Goal: Information Seeking & Learning: Understand process/instructions

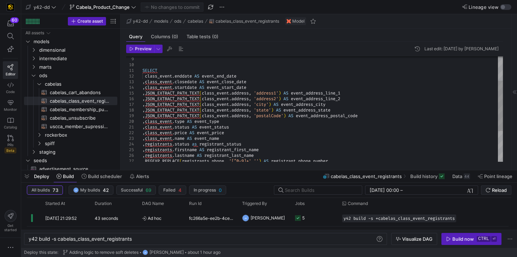
scroll to position [0, 104]
click at [8, 137] on icon at bounding box center [10, 138] width 6 height 6
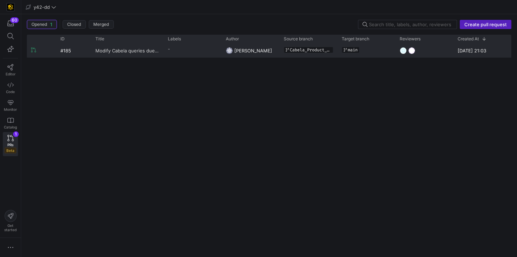
click at [122, 50] on span "Modify Cabela queries due to valid value change" at bounding box center [127, 50] width 64 height 13
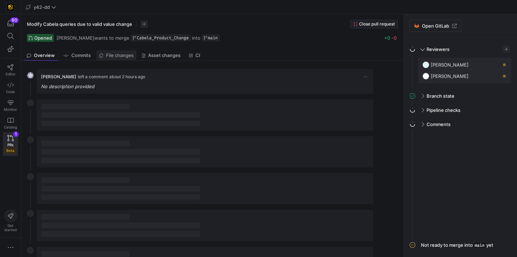
click at [116, 54] on span "File changes" at bounding box center [120, 55] width 28 height 5
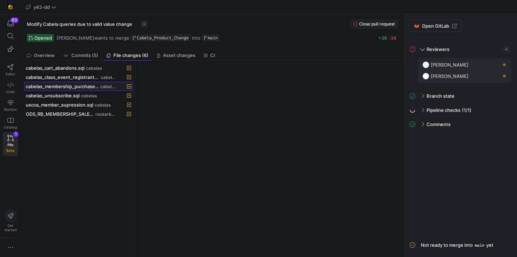
click at [60, 87] on span "cabelas_membership_purchase.sql" at bounding box center [62, 86] width 73 height 6
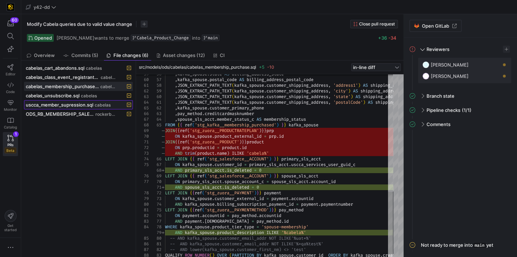
click at [49, 102] on span "uscca_member_supression.sql" at bounding box center [59, 105] width 67 height 6
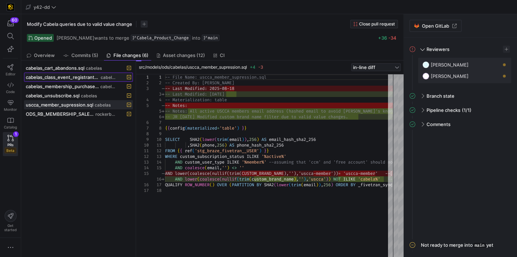
click at [68, 75] on span "cabelas_class_event_registrants.sql" at bounding box center [62, 77] width 73 height 6
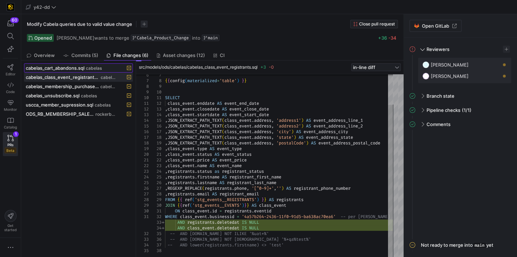
click at [54, 69] on span "cabelas_cart_abandons.sql" at bounding box center [55, 68] width 59 height 6
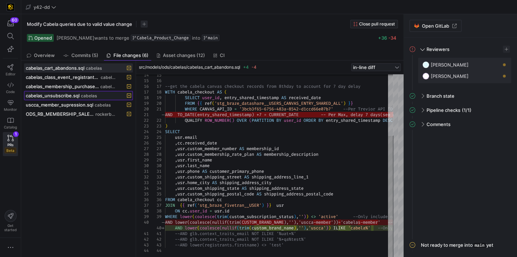
click at [67, 94] on span "cabelas_unsubscribe.sql" at bounding box center [53, 96] width 54 height 6
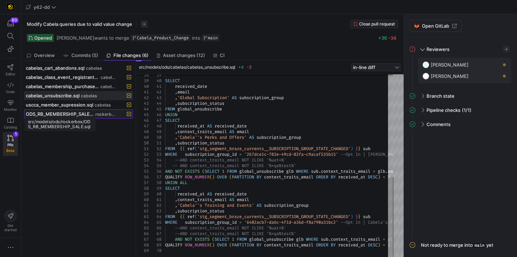
click at [84, 111] on span "ODS_RB_MEMBERSHIP_SALE.sql" at bounding box center [60, 114] width 68 height 6
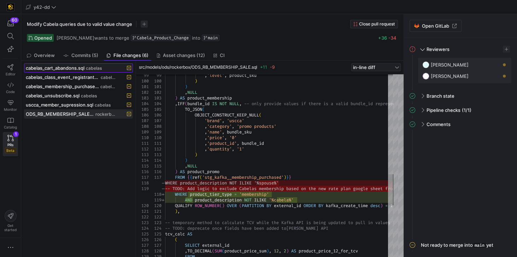
click at [70, 67] on span "cabelas_cart_abandons.sql" at bounding box center [55, 68] width 59 height 6
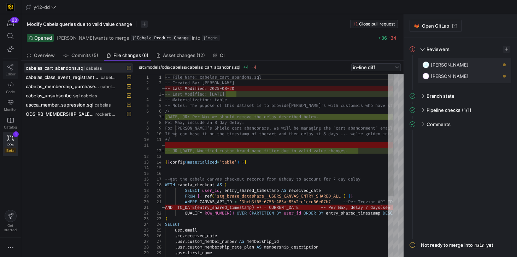
click at [9, 67] on icon at bounding box center [10, 67] width 6 height 6
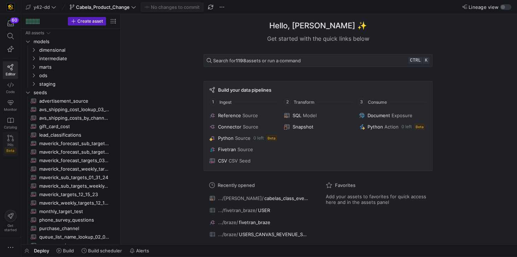
click at [10, 136] on icon at bounding box center [10, 138] width 6 height 6
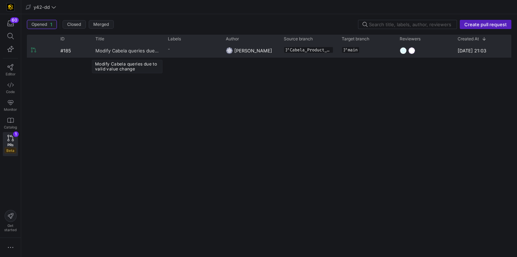
click at [136, 49] on span "Modify Cabela queries due to valid value change" at bounding box center [127, 50] width 64 height 13
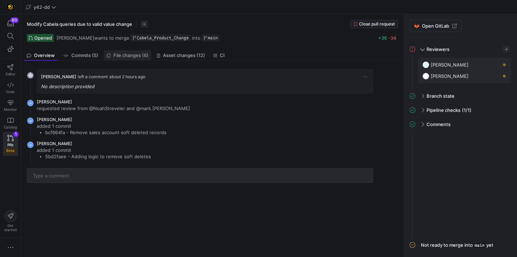
click at [135, 56] on span "File changes (6)" at bounding box center [130, 55] width 35 height 5
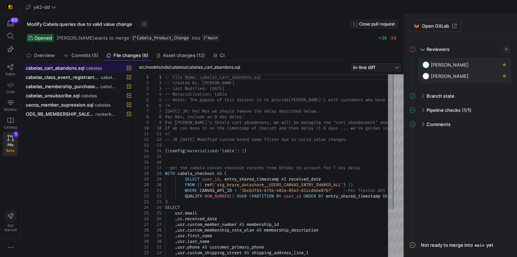
click at [57, 70] on span "cabelas_cart_abandons.sql" at bounding box center [55, 68] width 59 height 6
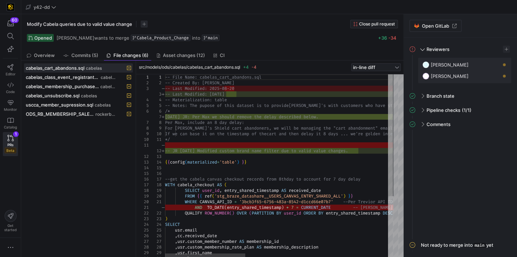
type textarea "-- File Name: cabelas_cart_abandons.sql -- Created By: Jess Rabida -- Last Modi…"
click at [264, 91] on div "-- File Name: cabelas_cart_abandons.sql -- Created By: Jess Rabida -- Last Modi…" at bounding box center [481, 212] width 633 height 276
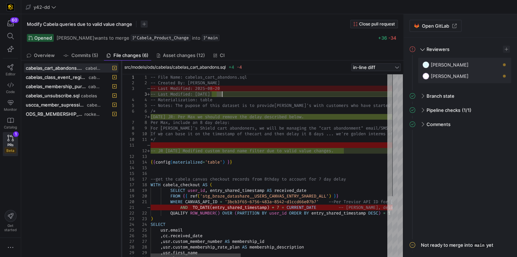
drag, startPoint x: 137, startPoint y: 160, endPoint x: 123, endPoint y: 160, distance: 14.5
click at [123, 160] on div at bounding box center [121, 158] width 3 height 196
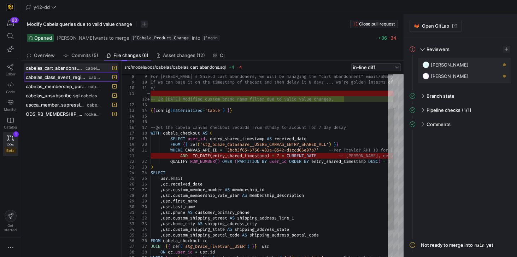
click at [72, 76] on span "cabelas_class_event_registrants.sql" at bounding box center [56, 77] width 61 height 6
click at [60, 78] on span "cabelas_class_event_registrants.sql" at bounding box center [56, 77] width 61 height 6
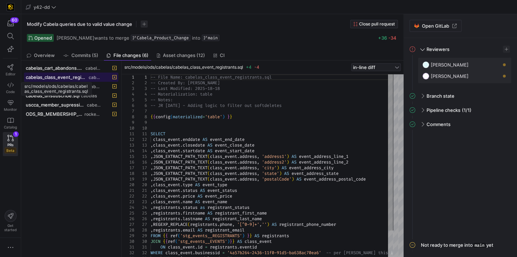
click at [61, 76] on span "cabelas_class_event_registrants.sql" at bounding box center [56, 77] width 61 height 6
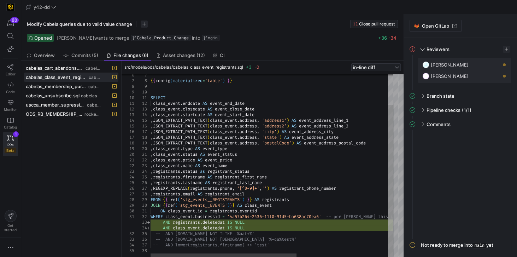
type textarea "ON class_event.id = registrants.eventid WHERE class_event.businessid = '4a57b26…"
click at [256, 223] on div "{ { config ( materialized = 'table' ) } } SELECT class_event . enddate AS event…" at bounding box center [348, 147] width 394 height 219
click at [251, 227] on div "{ { config ( materialized = 'table' ) } } SELECT class_event . enddate AS event…" at bounding box center [348, 147] width 394 height 219
click at [72, 87] on span "cabelas_membership_purchase.sql" at bounding box center [56, 86] width 61 height 6
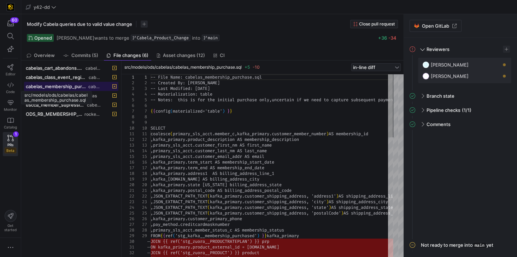
click at [68, 85] on span "cabelas_membership_purchase.sql" at bounding box center [56, 86] width 61 height 6
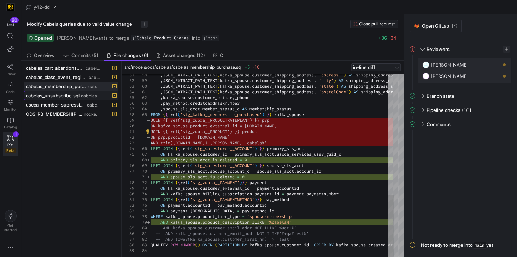
click at [52, 94] on span "cabelas_unsubscribe.sql" at bounding box center [53, 96] width 54 height 6
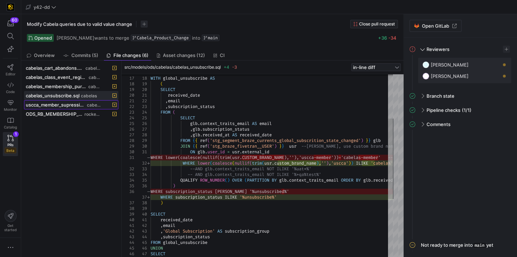
click at [47, 103] on span "uscca_member_supression.sql" at bounding box center [56, 105] width 60 height 6
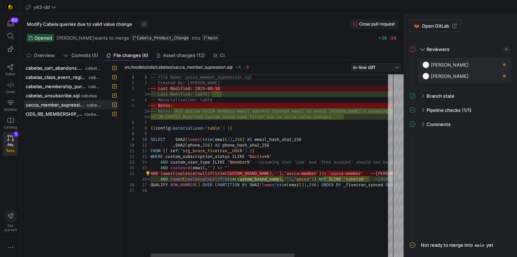
click at [303, 171] on div "-- File Name: uscca_member_supression.sql -- Created By: Jes Rabida -- Last Mod…" at bounding box center [350, 165] width 399 height 183
click at [68, 111] on span "ODS_RB_MEMBERSHIP_SALE.sql" at bounding box center [54, 114] width 57 height 6
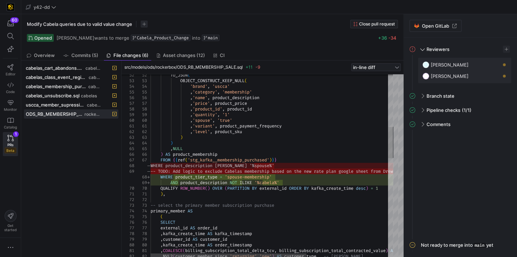
type textarea ",'variant', product_payment_frequency ,'level', product_sku ) ) ,NULL ) AS prod…"
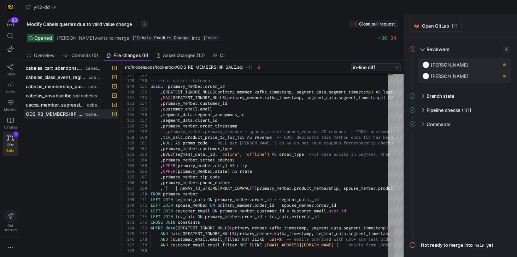
click at [66, 138] on div "cabelas_cart_abandons.sql cabelas cabelas_class_event_registrants.sql cabelas c…" at bounding box center [71, 158] width 94 height 190
click at [67, 158] on div "cabelas_cart_abandons.sql cabelas cabelas_class_event_registrants.sql cabelas c…" at bounding box center [71, 158] width 94 height 190
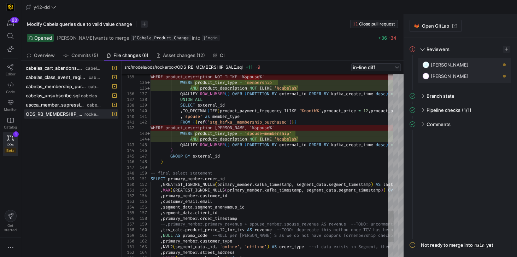
click at [62, 143] on div "cabelas_cart_abandons.sql cabelas cabelas_class_event_registrants.sql cabelas c…" at bounding box center [71, 158] width 94 height 190
click at [458, 166] on y42-pull-request-detail-sidebar-unresolved-comments-panel "Comments All comments have been resolved" at bounding box center [461, 178] width 102 height 120
click at [424, 28] on span "Open GitLab" at bounding box center [435, 26] width 27 height 6
click at [495, 65] on span "button" at bounding box center [495, 64] width 7 height 7
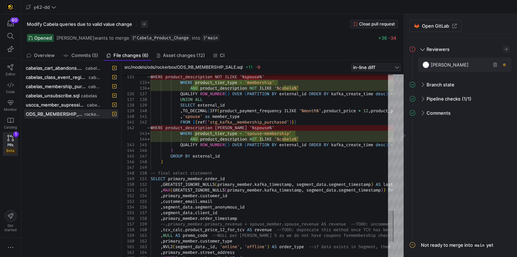
click at [495, 64] on span "button" at bounding box center [495, 64] width 7 height 7
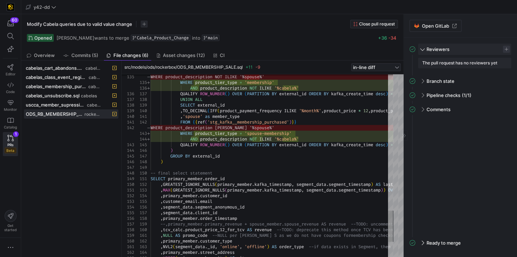
click at [504, 49] on span "button" at bounding box center [506, 49] width 7 height 7
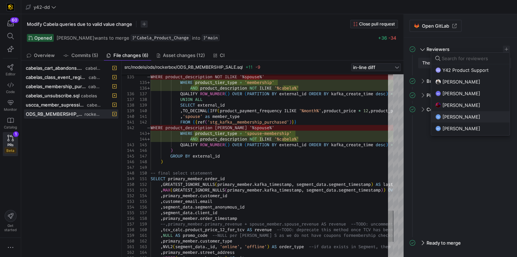
click at [454, 114] on span "[PERSON_NAME]" at bounding box center [461, 117] width 38 height 6
click at [472, 58] on input at bounding box center [474, 58] width 64 height 6
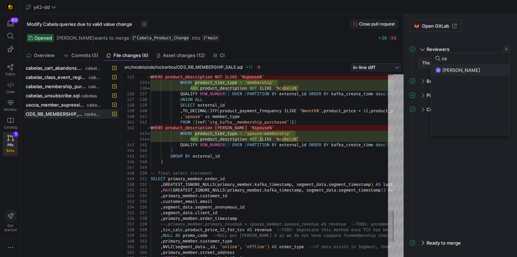
type input "ca"
click at [466, 69] on span "Caden Miller" at bounding box center [461, 70] width 38 height 6
click at [511, 160] on div at bounding box center [258, 128] width 517 height 257
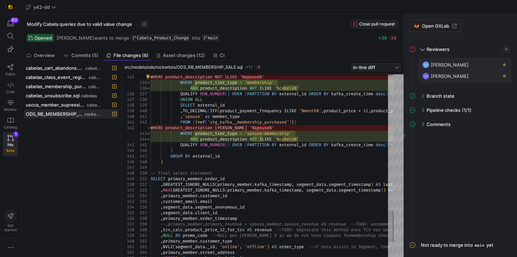
click at [446, 207] on y42-pull-request-detail-sidebar-unresolved-comments-panel "Comments All comments have been resolved" at bounding box center [461, 178] width 102 height 120
click at [454, 181] on y42-pull-request-detail-sidebar-unresolved-comments-panel "Comments All comments have been resolved" at bounding box center [461, 178] width 102 height 120
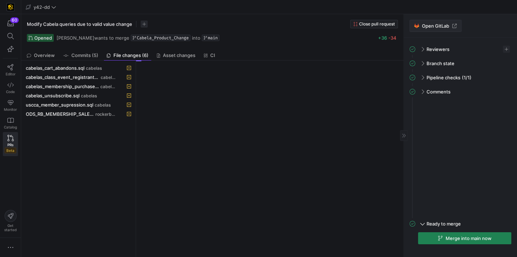
click at [430, 27] on span "Open GitLab" at bounding box center [435, 26] width 27 height 6
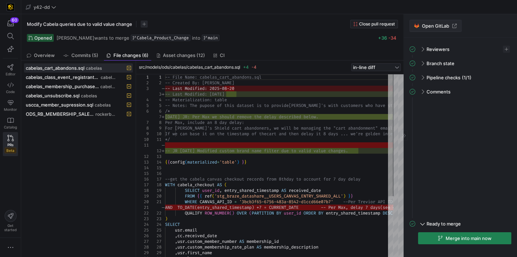
click at [442, 26] on span "Open GitLab" at bounding box center [435, 26] width 27 height 6
